Goal: Task Accomplishment & Management: Use online tool/utility

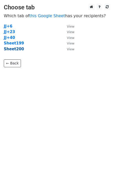
click at [17, 50] on strong "Sheet200" at bounding box center [14, 49] width 20 height 5
click at [16, 49] on strong "Sheet200" at bounding box center [14, 49] width 20 height 5
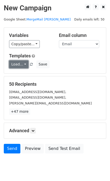
click at [19, 66] on link "Load..." at bounding box center [18, 64] width 19 height 8
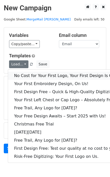
click at [32, 76] on link "No Cost for Your First Logo, Your First Design Is On Us!" at bounding box center [68, 76] width 121 height 8
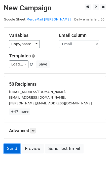
click at [10, 148] on link "Send" at bounding box center [12, 148] width 17 height 10
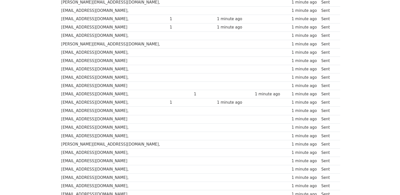
scroll to position [351, 0]
